Goal: Check status: Check status

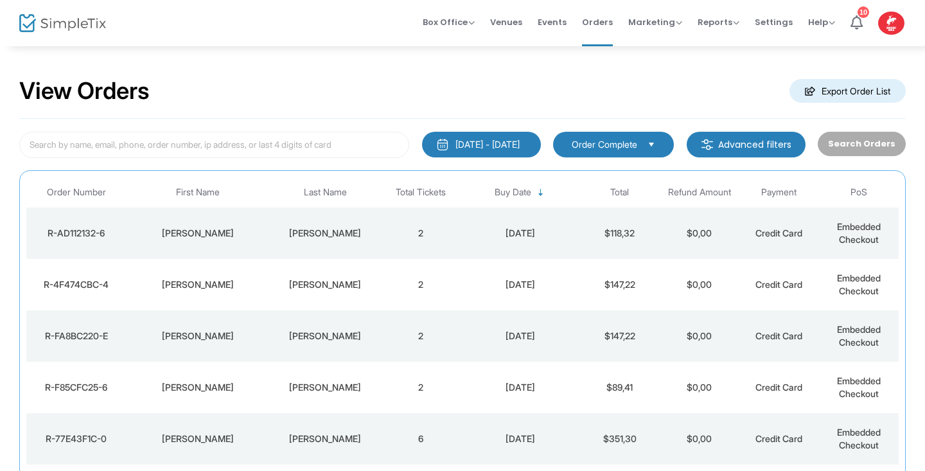
click at [213, 383] on div "[PERSON_NAME]" at bounding box center [197, 387] width 137 height 13
click at [0, 0] on span at bounding box center [0, 0] width 0 height 0
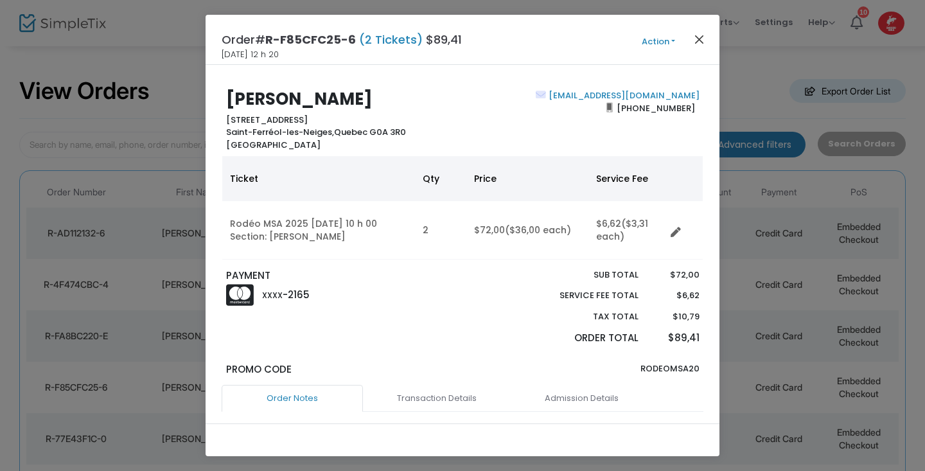
click at [703, 39] on button "Close" at bounding box center [700, 39] width 17 height 17
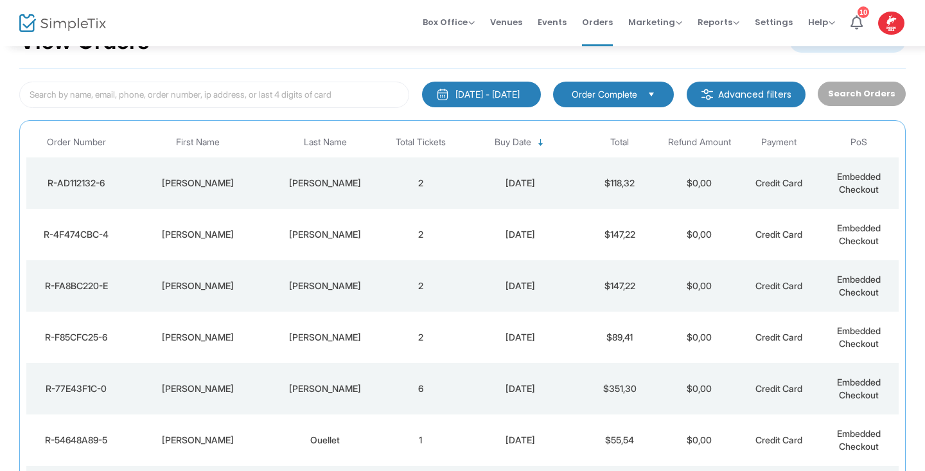
scroll to position [49, 0]
click at [317, 342] on div "[PERSON_NAME]" at bounding box center [325, 338] width 105 height 13
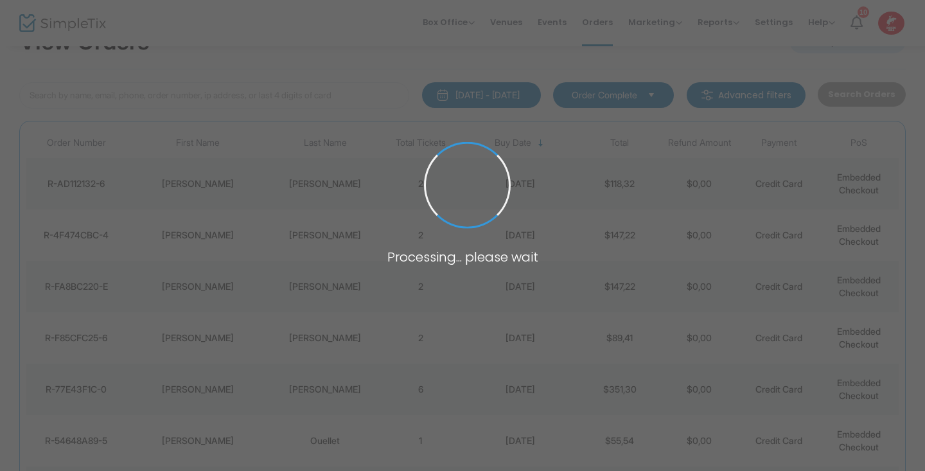
click at [317, 342] on span at bounding box center [462, 235] width 925 height 471
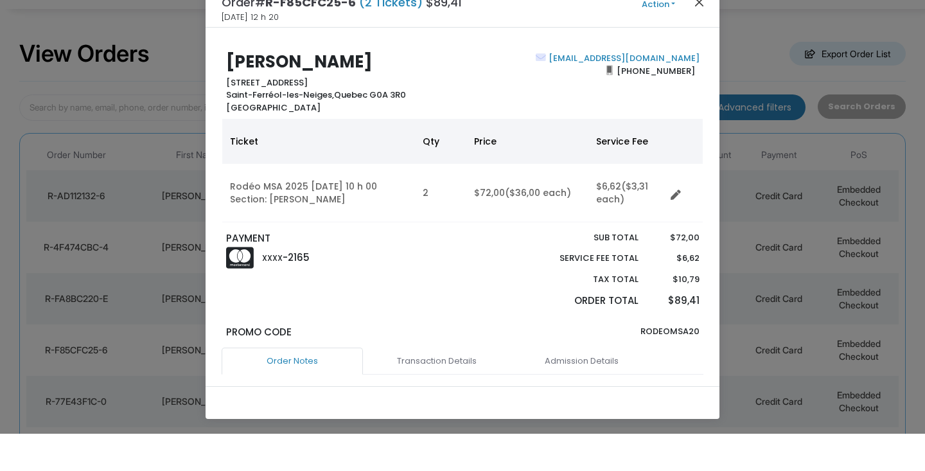
click at [702, 31] on button "Close" at bounding box center [700, 39] width 17 height 17
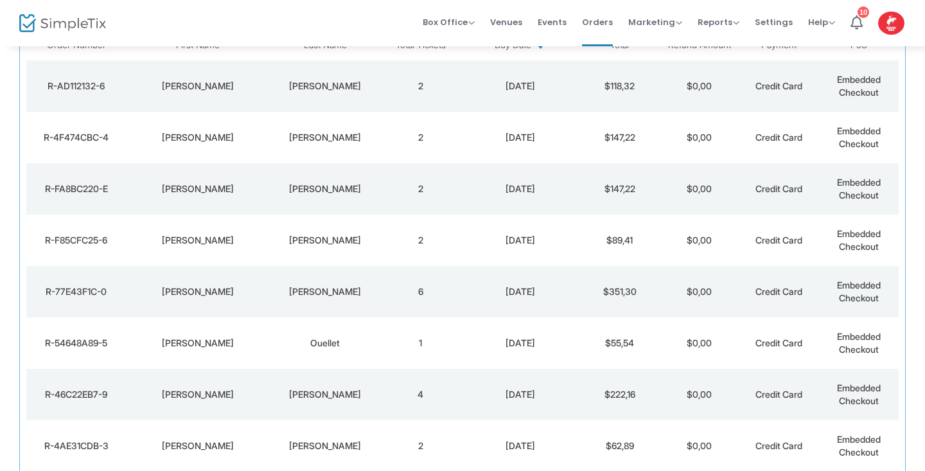
scroll to position [273, 0]
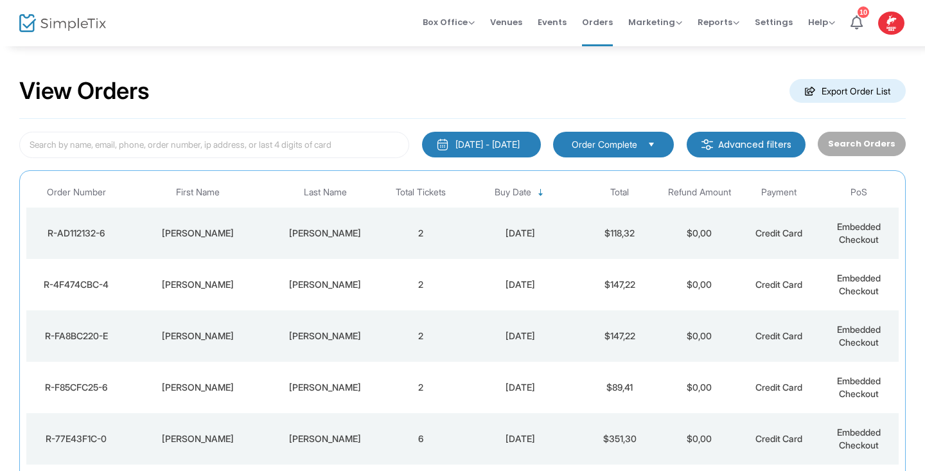
click at [35, 21] on img at bounding box center [62, 23] width 87 height 19
